Goal: Task Accomplishment & Management: Manage account settings

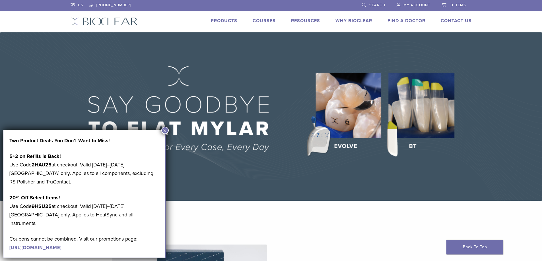
click at [164, 130] on button "×" at bounding box center [164, 130] width 7 height 7
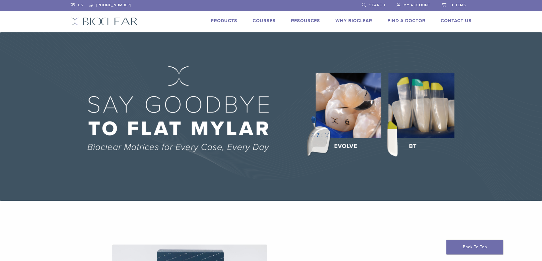
click at [403, 5] on link "My Account" at bounding box center [413, 4] width 34 height 9
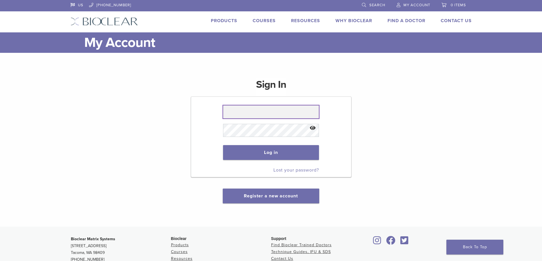
click at [238, 113] on input "text" at bounding box center [271, 111] width 96 height 13
type input "**********"
click at [249, 152] on button "Log in" at bounding box center [271, 152] width 96 height 15
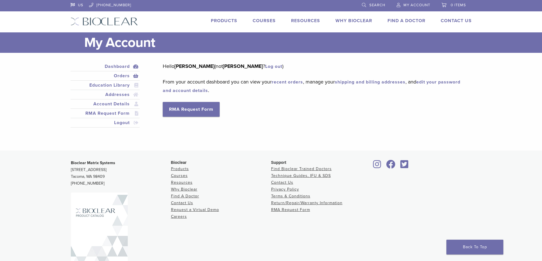
click at [125, 76] on link "Orders" at bounding box center [105, 75] width 67 height 7
